Goal: Obtain resource: Obtain resource

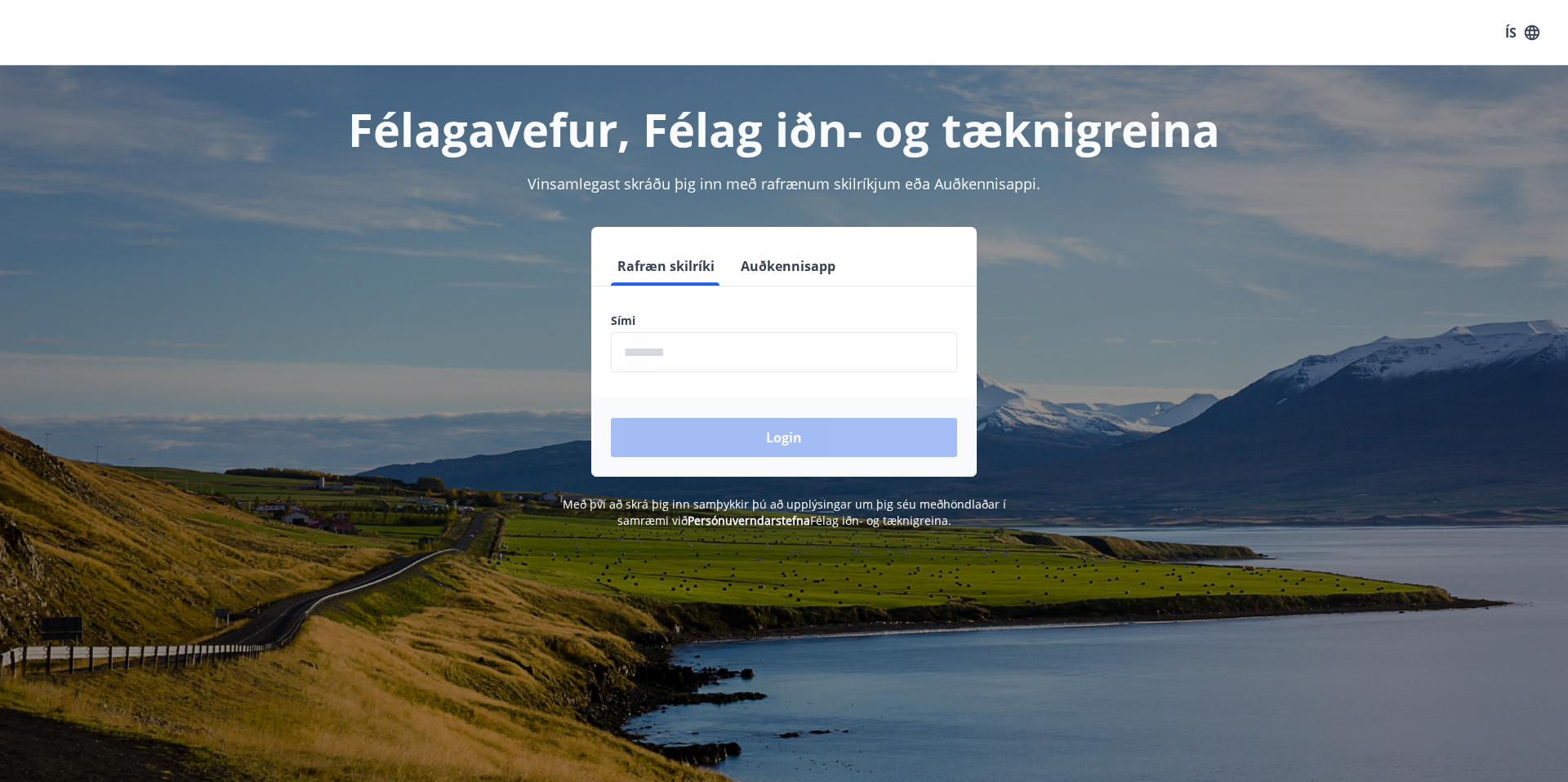
click at [674, 349] on input "phone" at bounding box center [783, 352] width 346 height 40
type input "********"
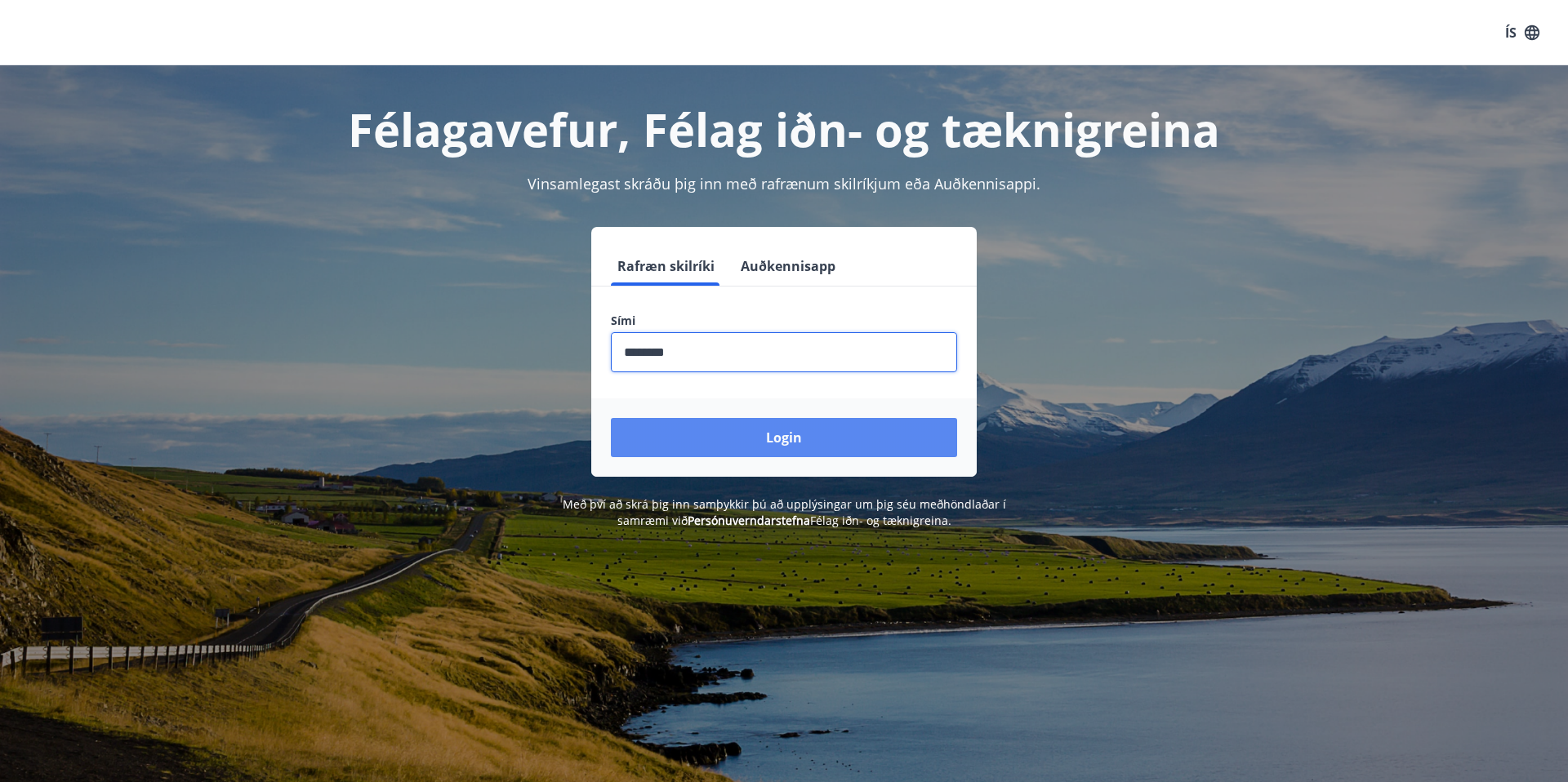
click at [762, 447] on button "Login" at bounding box center [783, 438] width 346 height 39
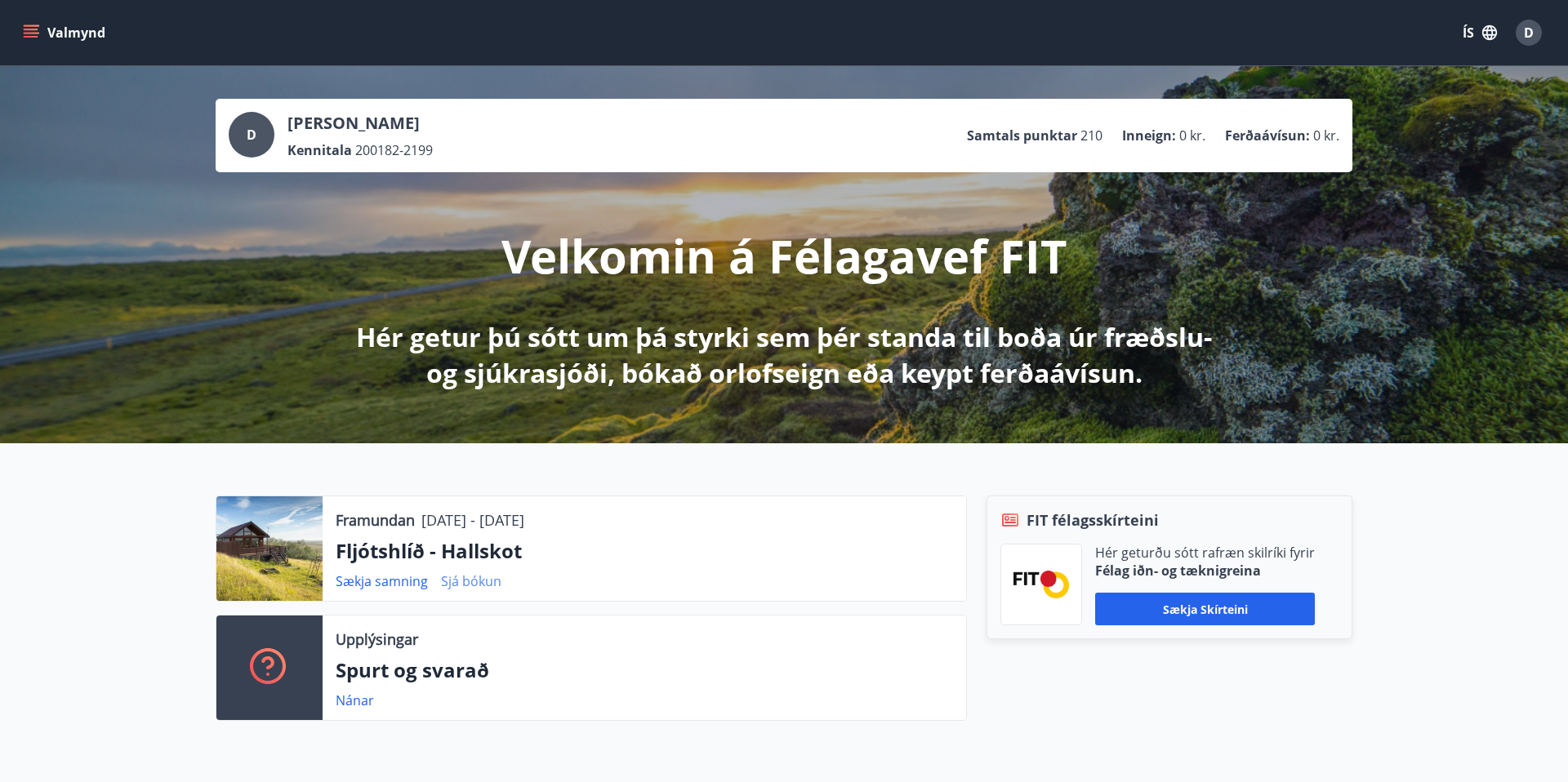
click at [473, 584] on link "Sjá bókun" at bounding box center [470, 581] width 60 height 18
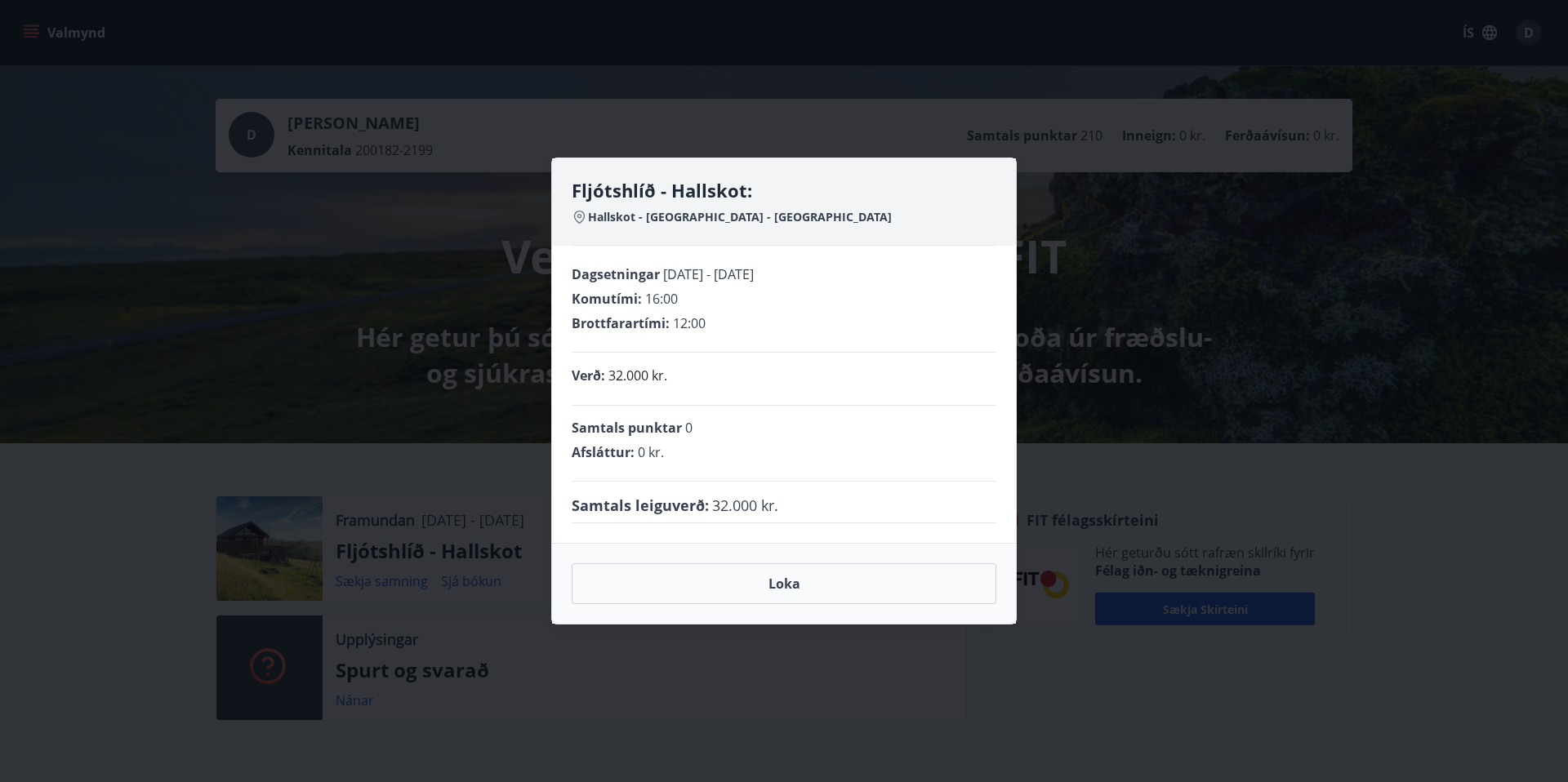
drag, startPoint x: 637, startPoint y: 582, endPoint x: 559, endPoint y: 567, distance: 79.4
click at [637, 582] on button "Loka" at bounding box center [784, 583] width 425 height 41
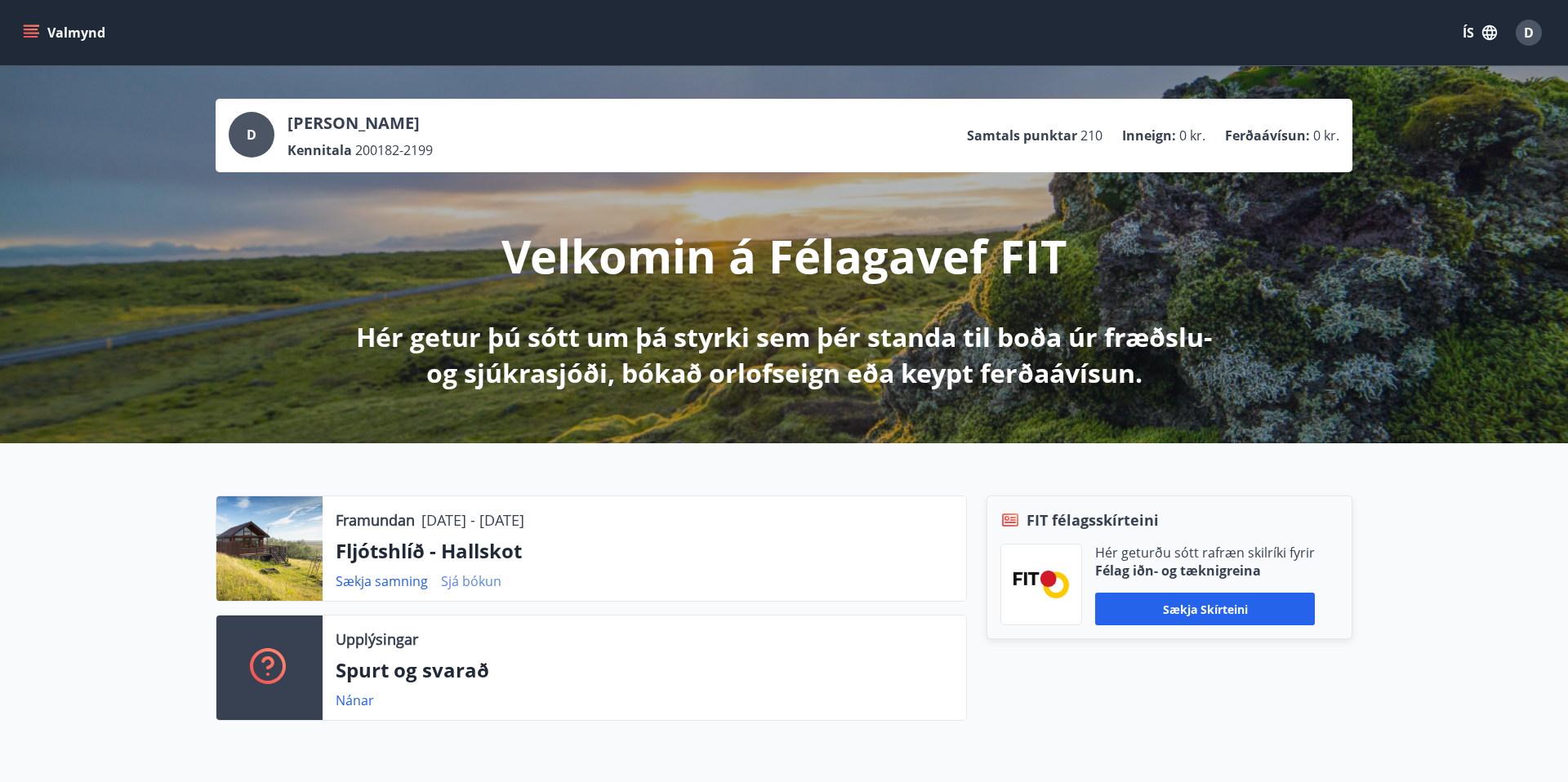
click at [473, 583] on link "Sjá bókun" at bounding box center [470, 581] width 60 height 18
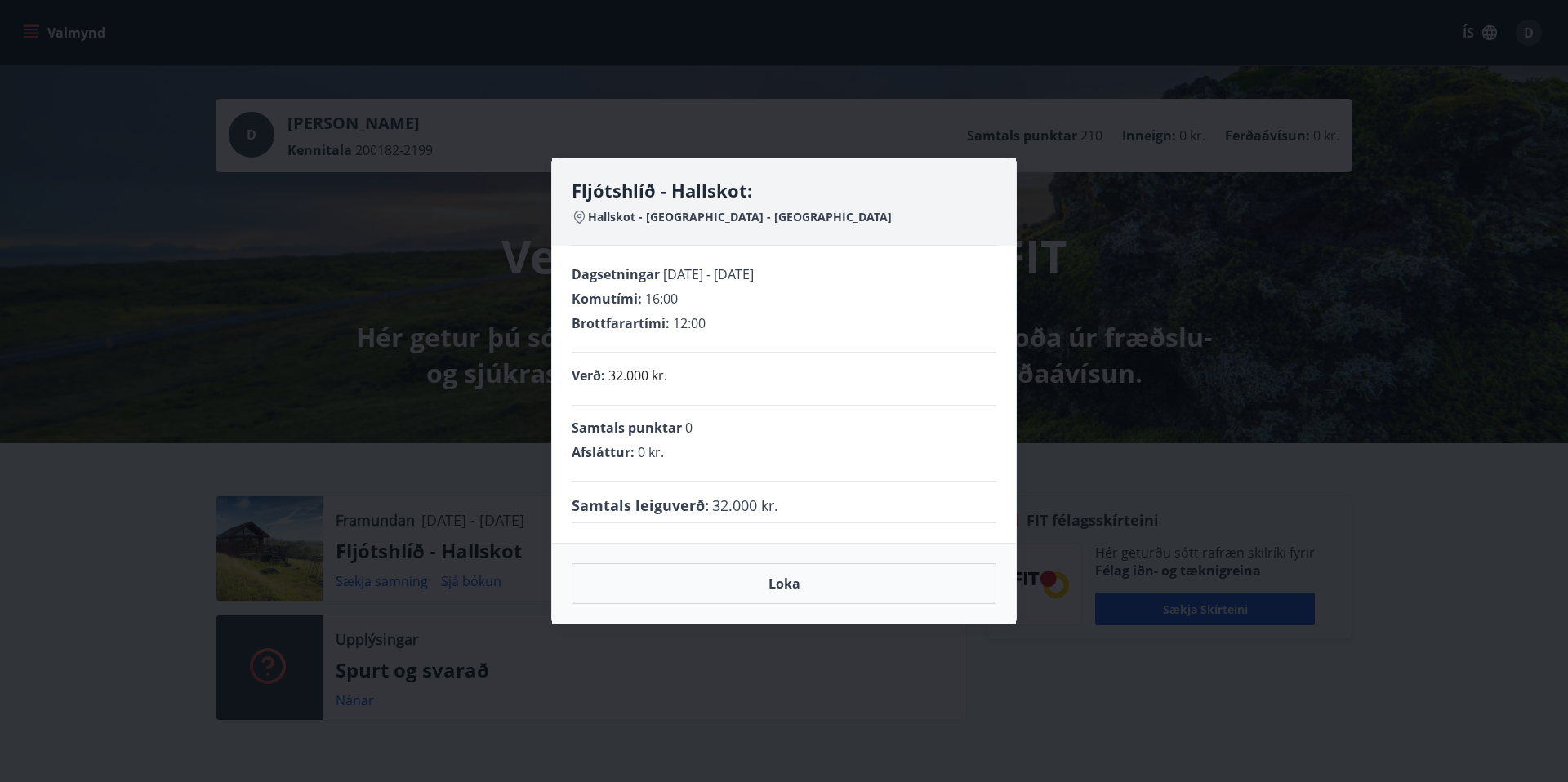
click at [584, 220] on icon at bounding box center [578, 217] width 13 height 13
click at [609, 218] on span "Hallskot - Fljótshlíð - Rangárvallasýslu" at bounding box center [739, 217] width 303 height 17
drag, startPoint x: 664, startPoint y: 216, endPoint x: 685, endPoint y: 214, distance: 21.1
click at [674, 214] on span "Hallskot - Fljótshlíð - Rangárvallasýslu" at bounding box center [739, 217] width 303 height 17
drag, startPoint x: 686, startPoint y: 214, endPoint x: 617, endPoint y: 215, distance: 69.0
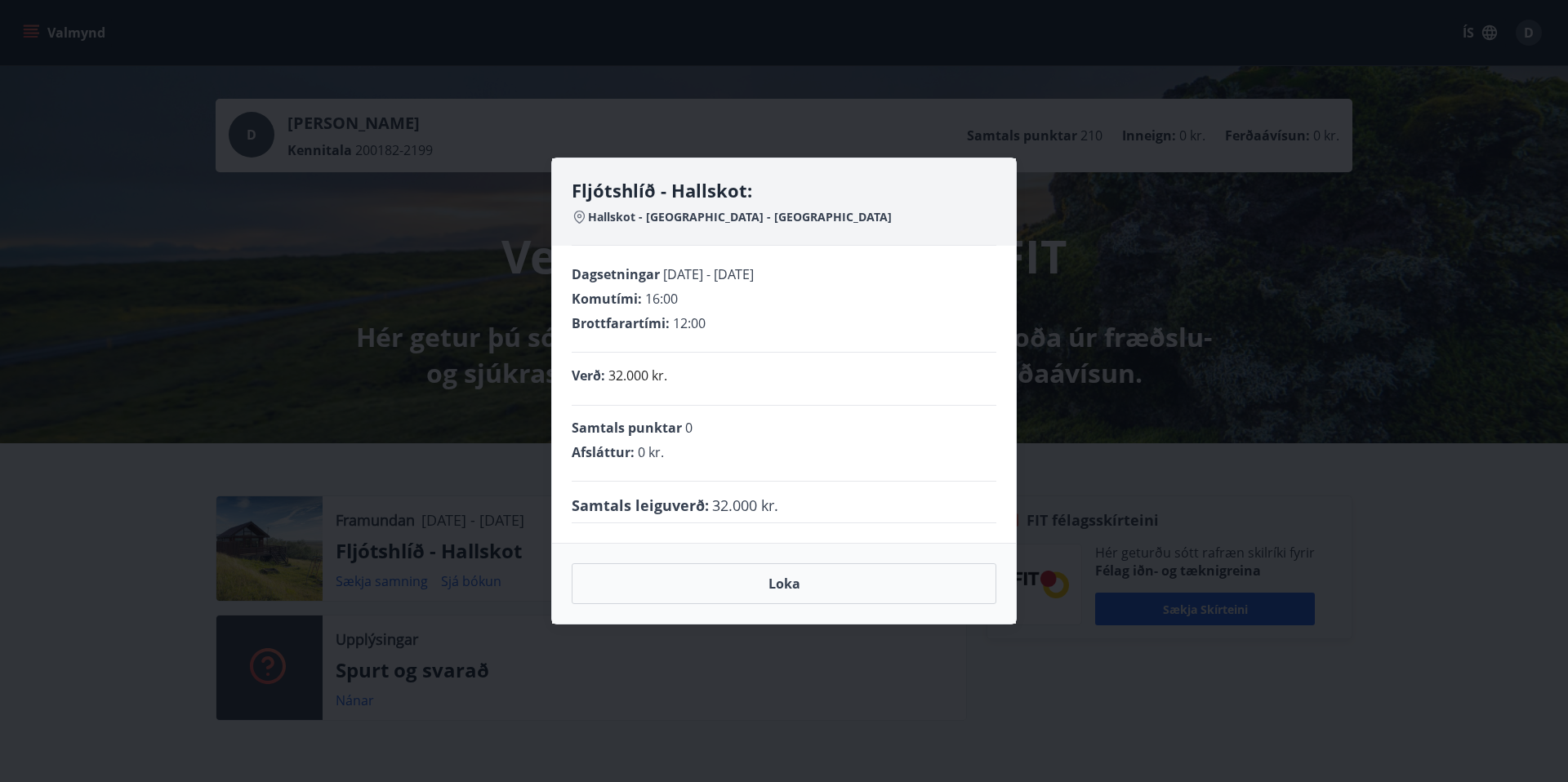
click at [684, 215] on span "Hallskot - Fljótshlíð - Rangárvallasýslu" at bounding box center [739, 217] width 303 height 17
drag, startPoint x: 634, startPoint y: 217, endPoint x: 807, endPoint y: 216, distance: 173.0
click at [807, 216] on div "Hallskot - Fljótshlíð - Rangárvallasýslu" at bounding box center [784, 217] width 425 height 17
copy span "Hallskot - Fljótshlíð - Rangárvallasýslu"
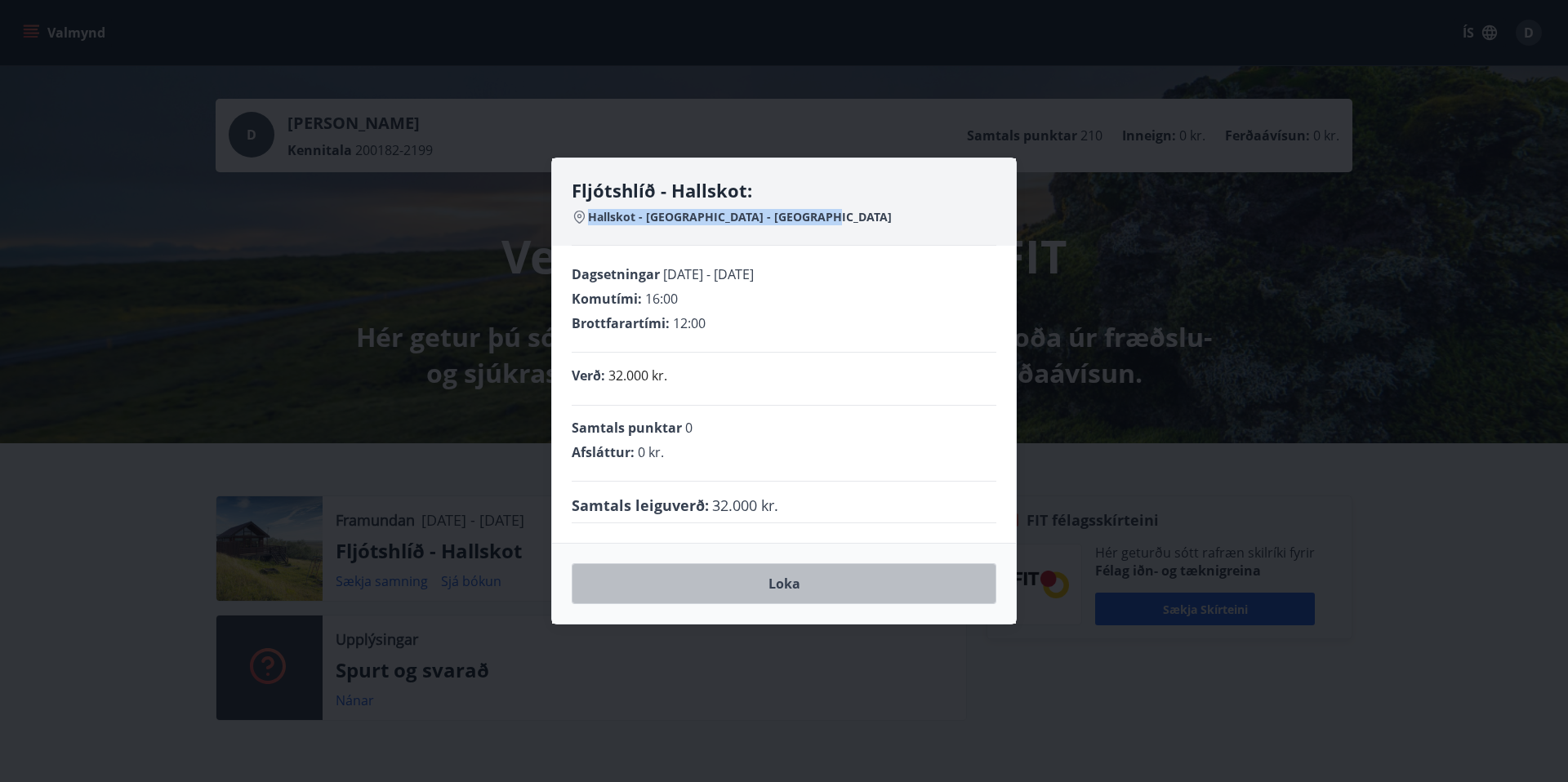
click at [888, 592] on button "Loka" at bounding box center [784, 583] width 425 height 41
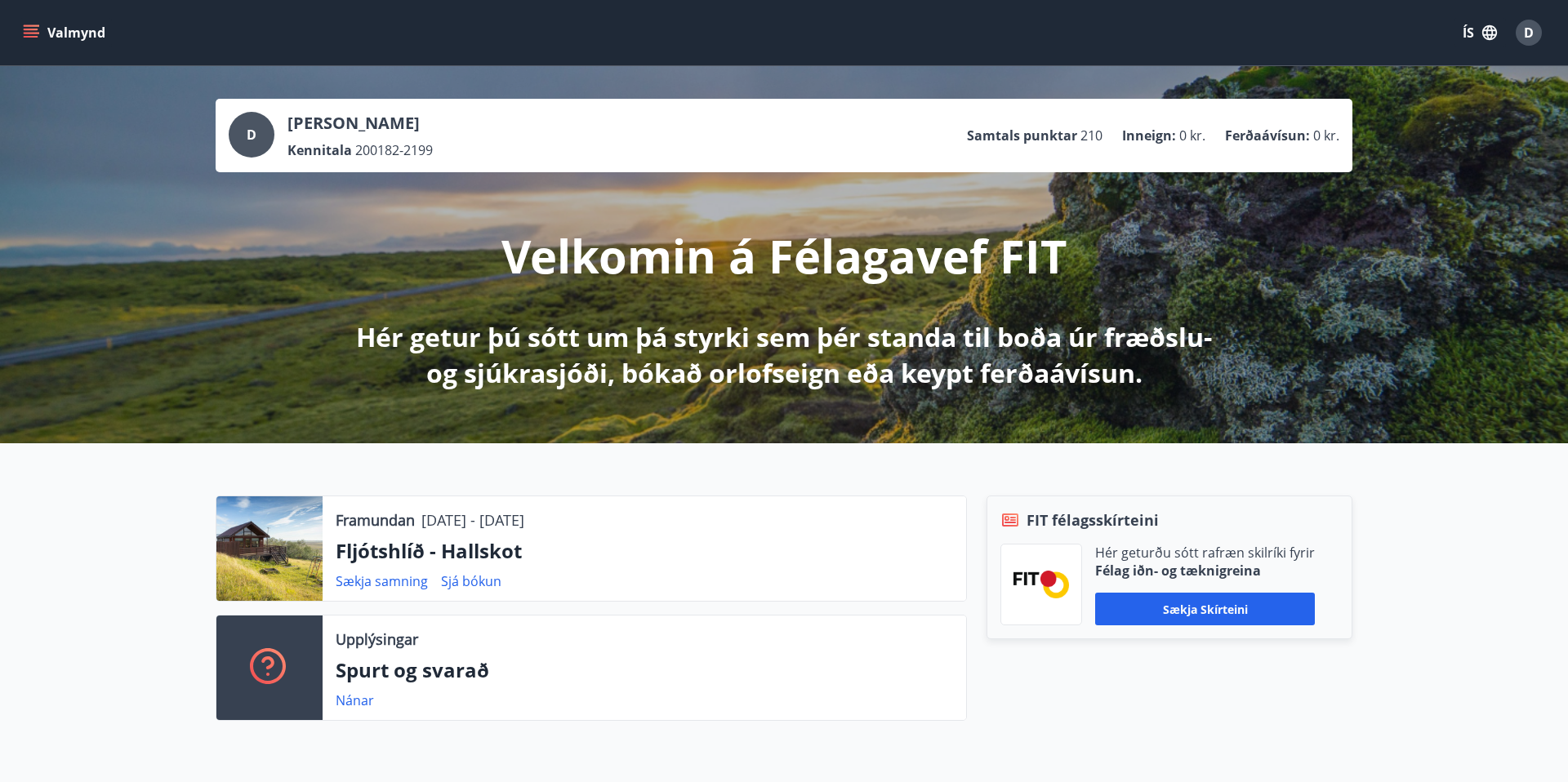
click at [373, 534] on div "Framundan 22.08.2025 - 29.08.2025 Fljótshlíð - Hallskot Sækja samning Sjá bókun" at bounding box center [645, 548] width 644 height 105
click at [375, 564] on p "Fljótshlíð - Hallskot" at bounding box center [644, 551] width 617 height 28
click at [374, 554] on p "Fljótshlíð - Hallskot" at bounding box center [644, 551] width 617 height 28
click at [376, 520] on p "Framundan" at bounding box center [375, 519] width 79 height 21
click at [379, 581] on link "Sækja samning" at bounding box center [381, 581] width 92 height 18
